Goal: Information Seeking & Learning: Learn about a topic

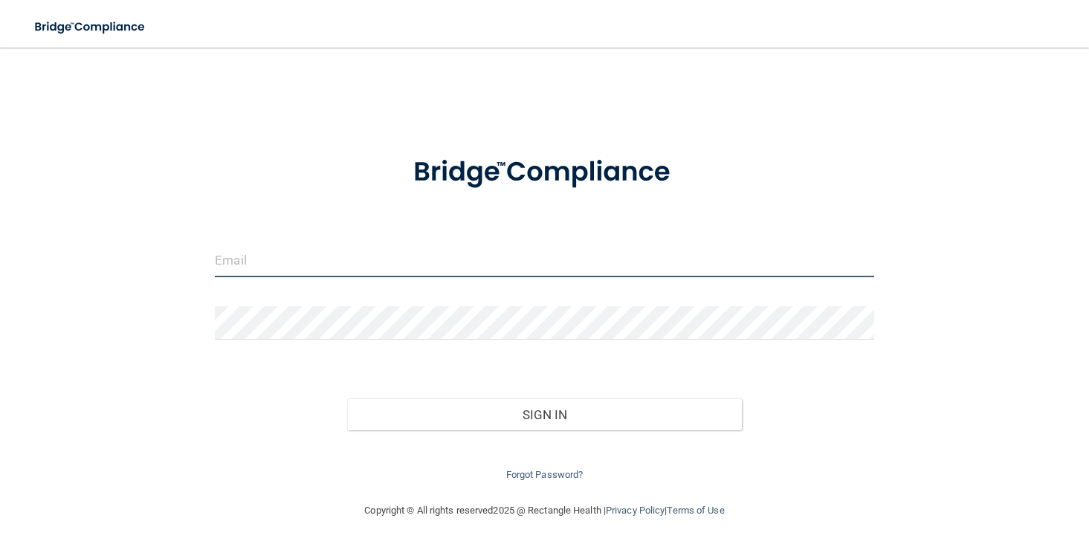
click at [281, 261] on input "email" at bounding box center [544, 260] width 659 height 33
type input "[EMAIL_ADDRESS][DOMAIN_NAME]"
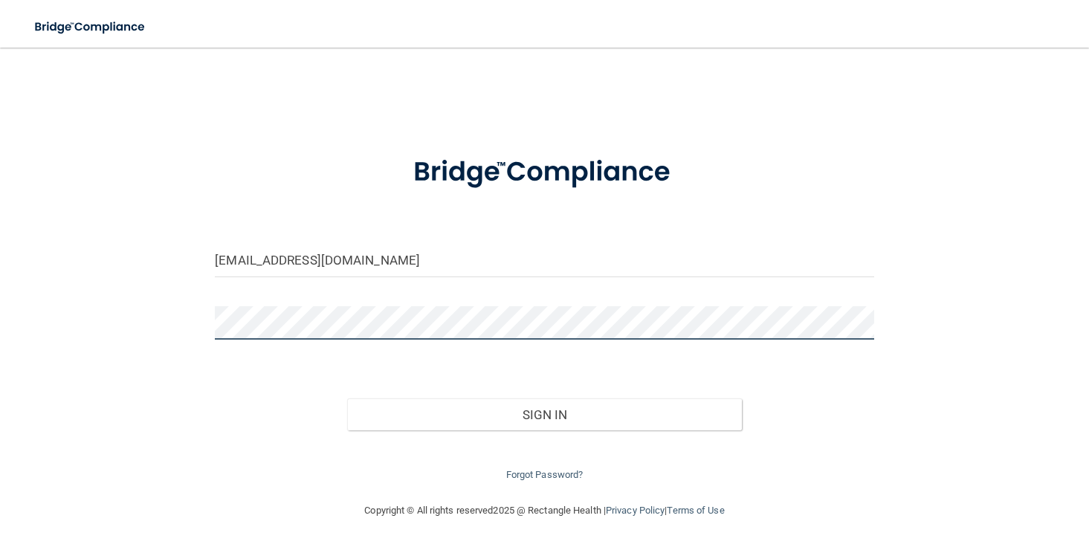
click at [347, 399] on button "Sign In" at bounding box center [545, 415] width 396 height 33
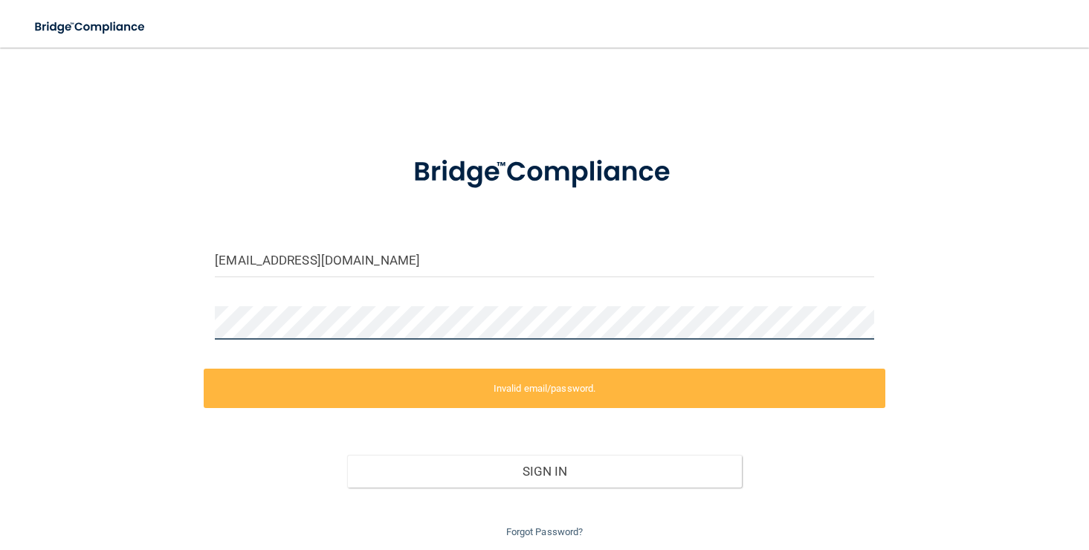
click at [183, 306] on div "[EMAIL_ADDRESS][DOMAIN_NAME] Invalid email/password. You don't have permission …" at bounding box center [545, 301] width 1030 height 479
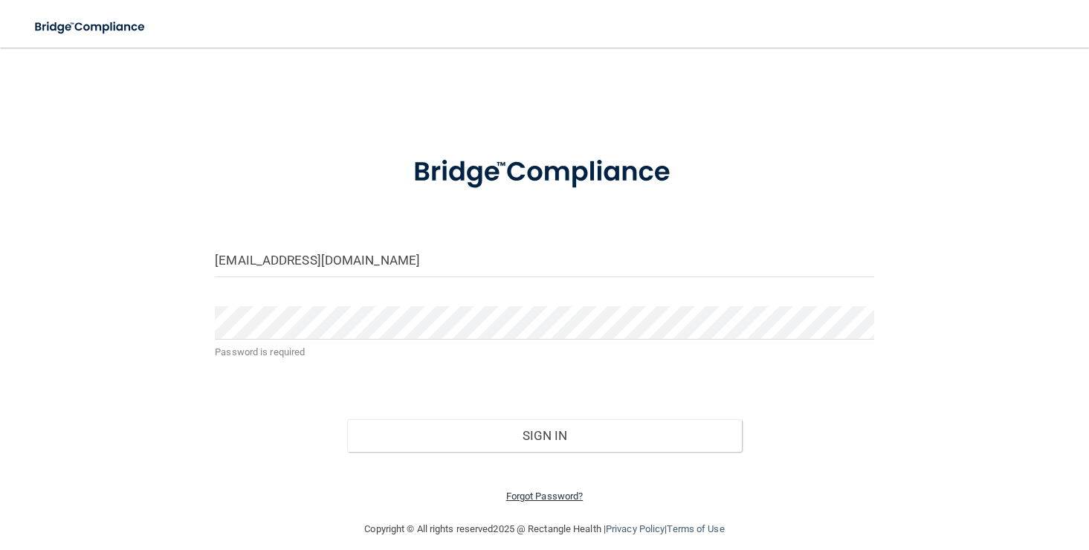
click at [547, 499] on link "Forgot Password?" at bounding box center [544, 496] width 77 height 11
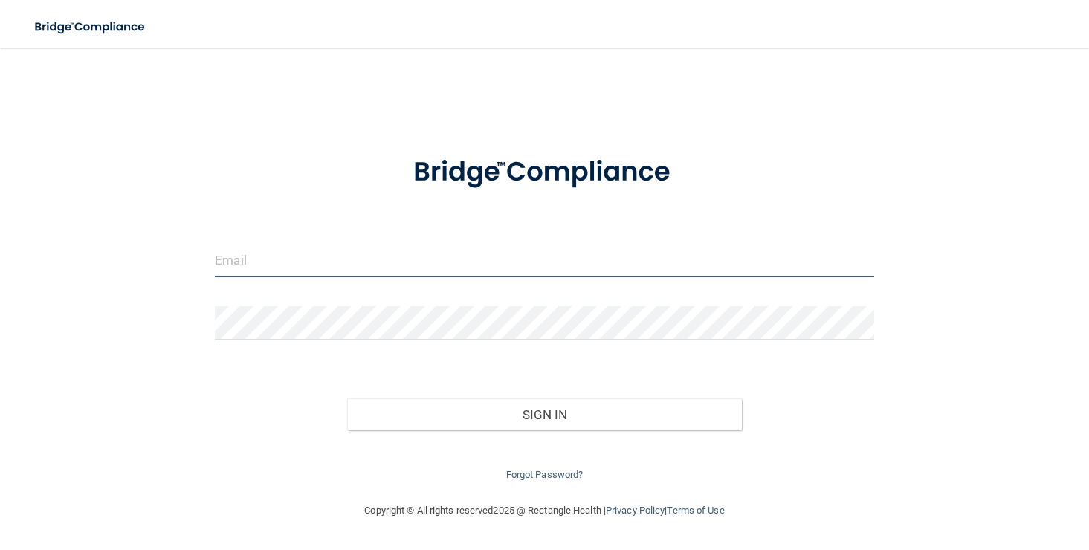
click at [226, 261] on input "email" at bounding box center [544, 260] width 659 height 33
type input "[EMAIL_ADDRESS][DOMAIN_NAME]"
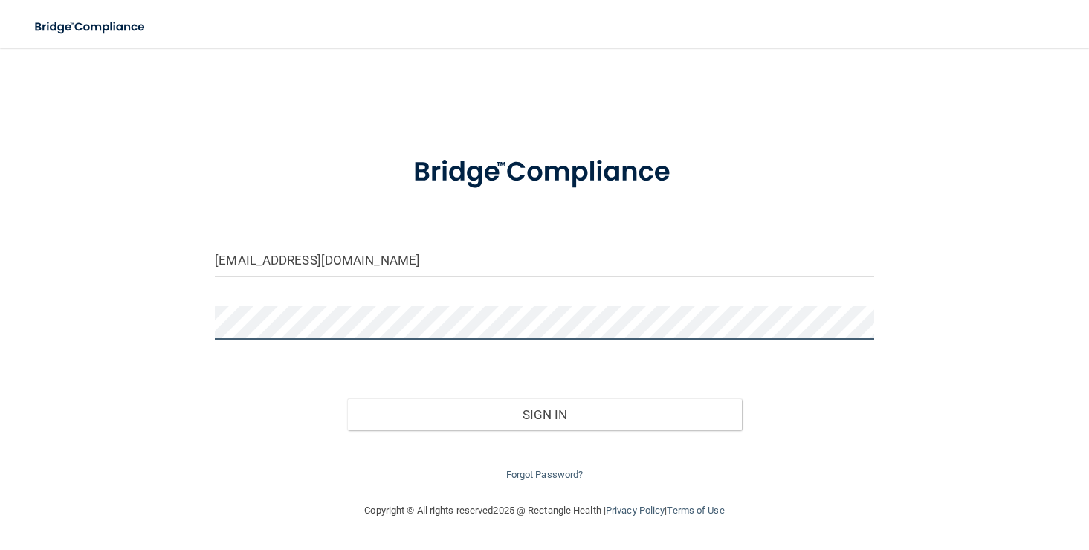
click at [347, 399] on button "Sign In" at bounding box center [545, 415] width 396 height 33
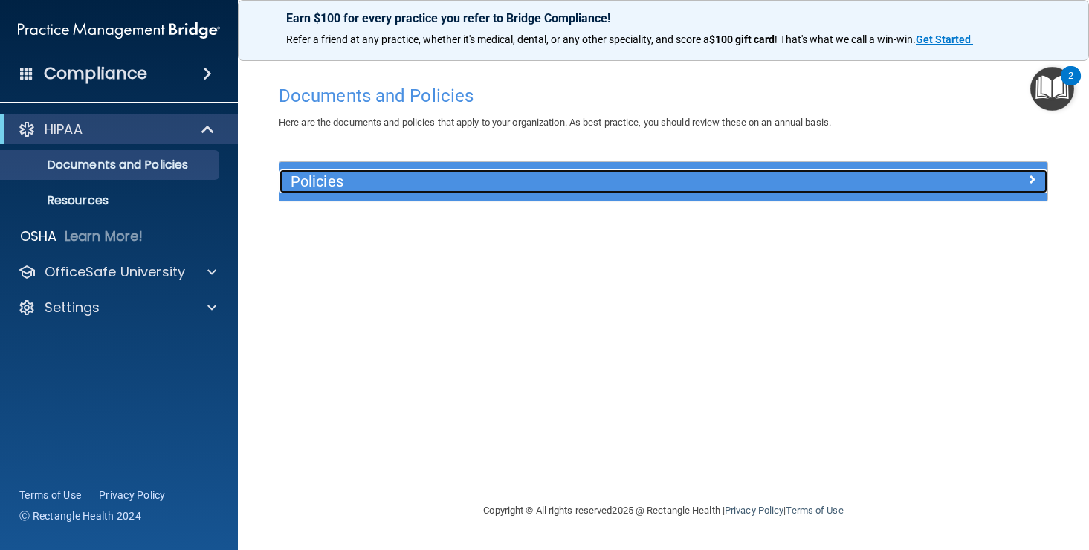
click at [368, 178] on h5 "Policies" at bounding box center [568, 181] width 554 height 16
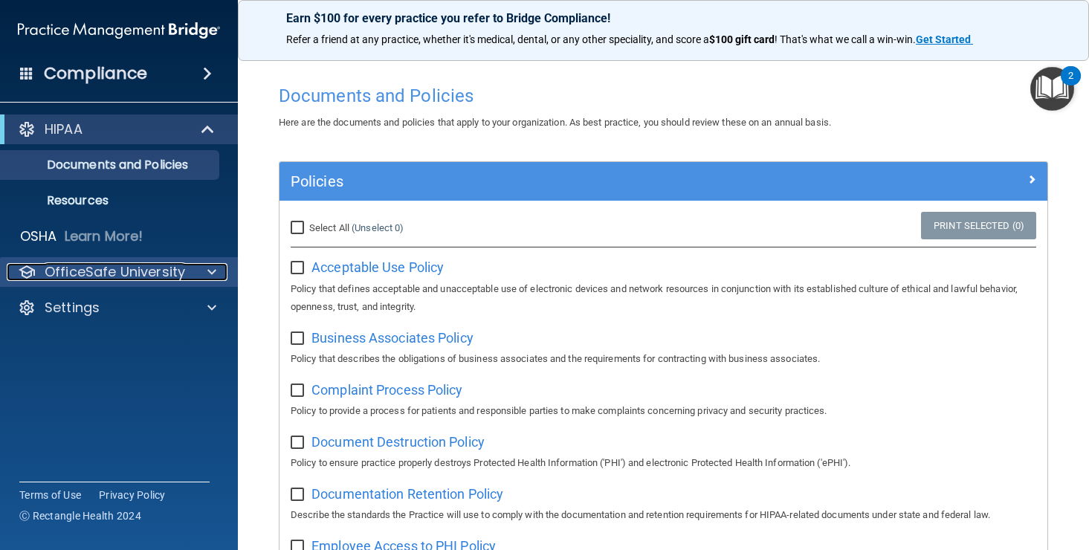
click at [143, 271] on p "OfficeSafe University" at bounding box center [115, 272] width 141 height 18
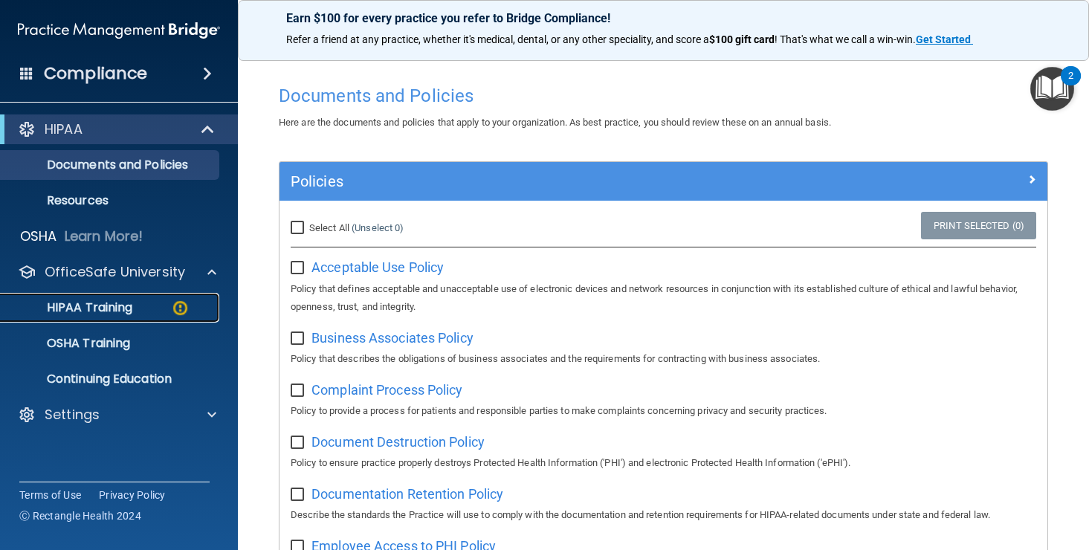
click at [105, 307] on p "HIPAA Training" at bounding box center [71, 307] width 123 height 15
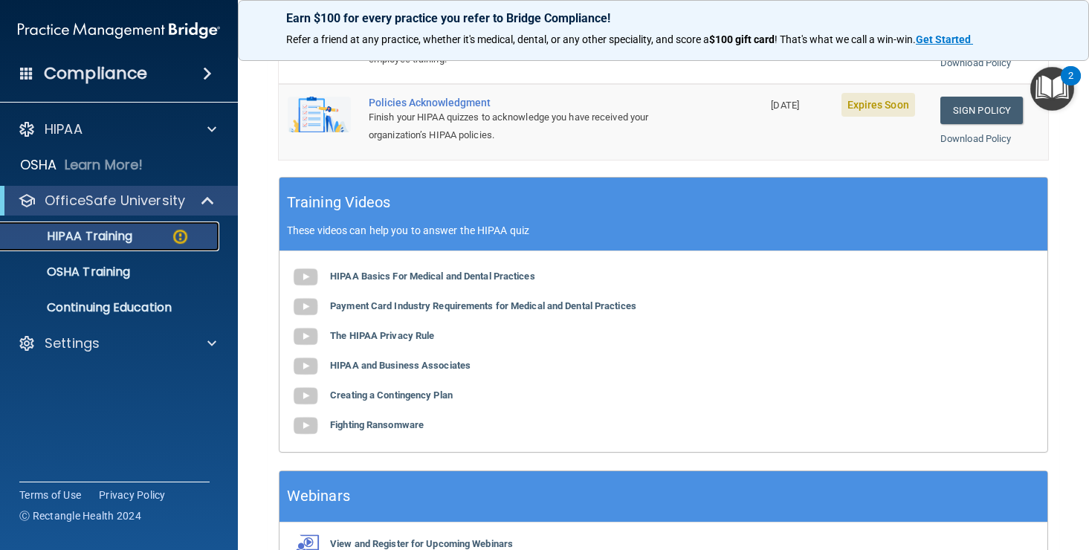
scroll to position [520, 0]
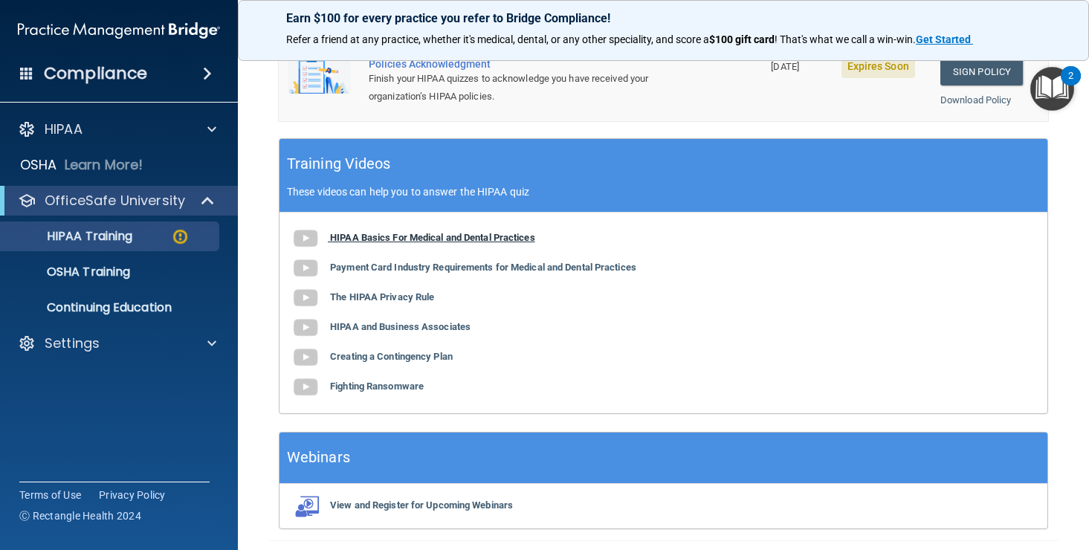
click at [427, 236] on b "HIPAA Basics For Medical and Dental Practices" at bounding box center [432, 237] width 205 height 11
